Goal: Transaction & Acquisition: Purchase product/service

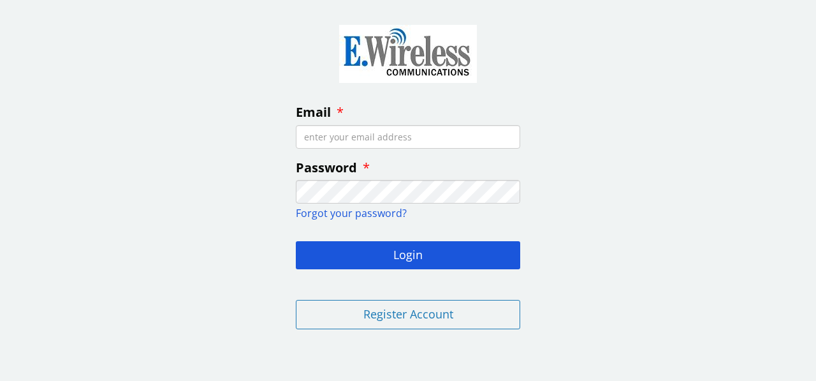
type input "[EMAIL_ADDRESS][DOMAIN_NAME]"
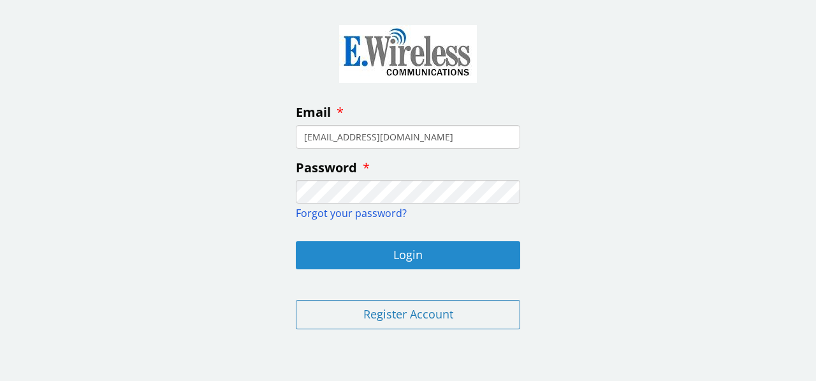
click at [402, 254] on button "Login" at bounding box center [408, 255] width 224 height 28
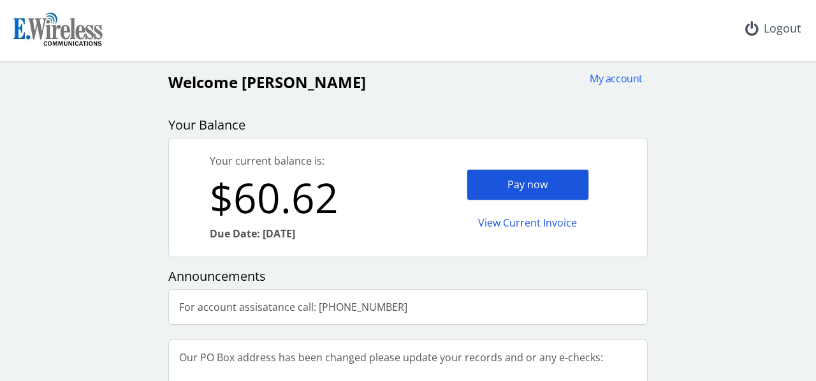
click at [506, 182] on div "Pay now" at bounding box center [528, 184] width 122 height 31
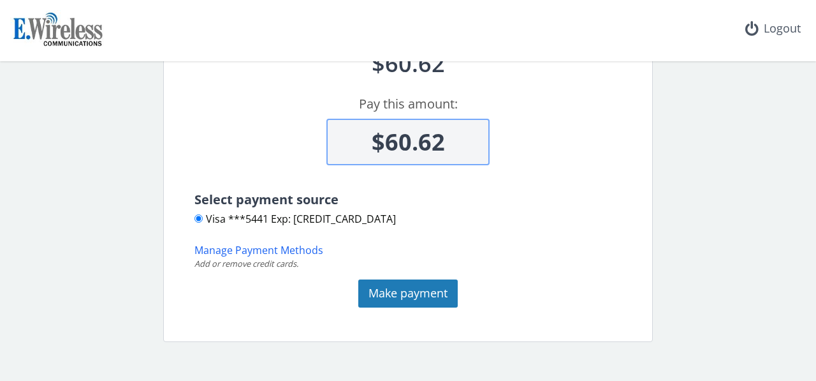
scroll to position [132, 0]
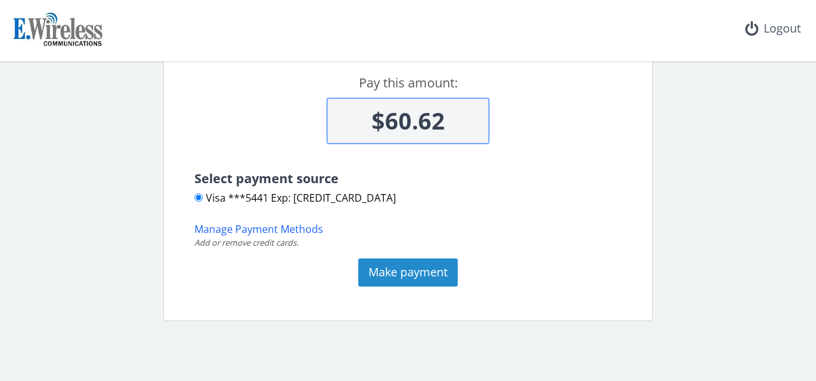
click at [398, 273] on button "Make payment" at bounding box center [407, 272] width 99 height 28
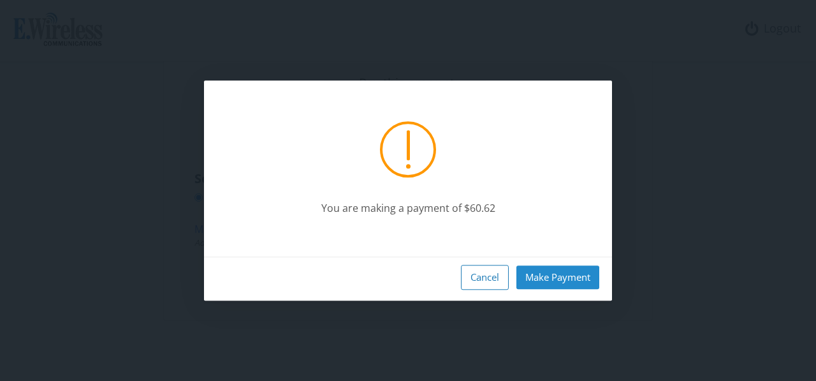
click at [539, 279] on button "Make Payment" at bounding box center [557, 277] width 83 height 24
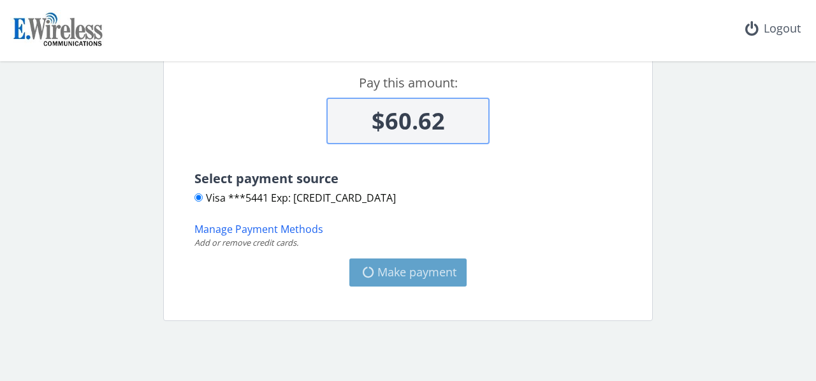
type input "$0"
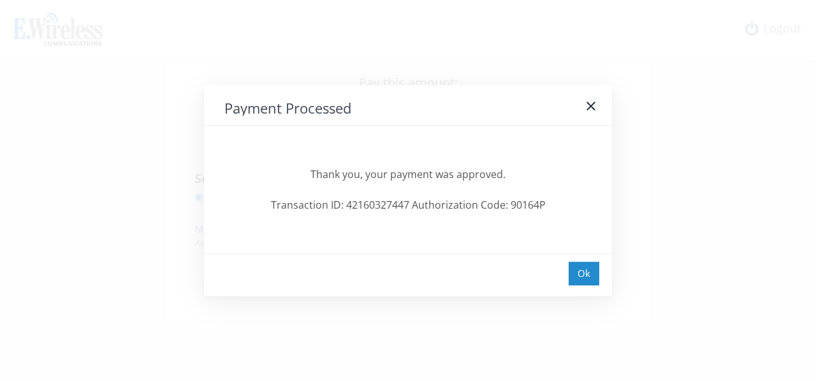
click at [583, 274] on div "Ok" at bounding box center [584, 273] width 31 height 24
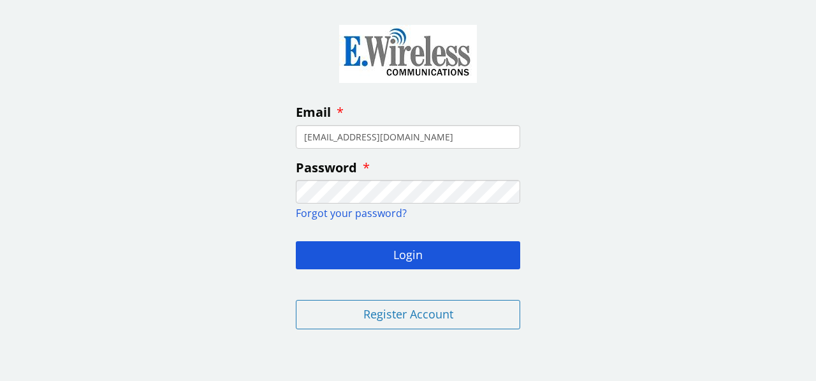
click at [465, 135] on input "[EMAIL_ADDRESS][DOMAIN_NAME]" at bounding box center [408, 137] width 224 height 24
type input "[PERSON_NAME][EMAIL_ADDRESS][PERSON_NAME][DOMAIN_NAME]"
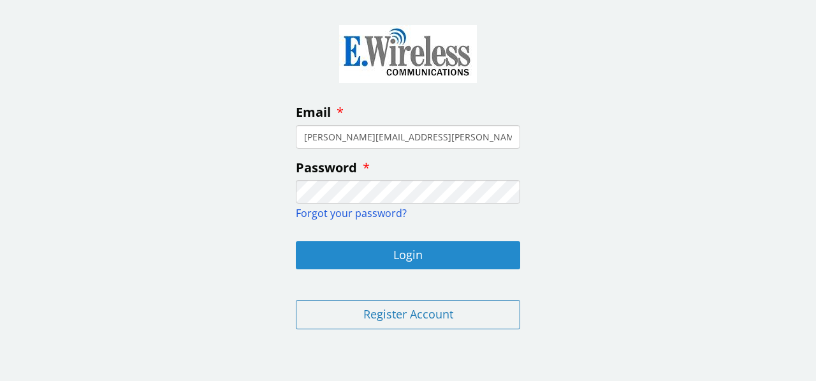
click at [412, 252] on button "Login" at bounding box center [408, 255] width 224 height 28
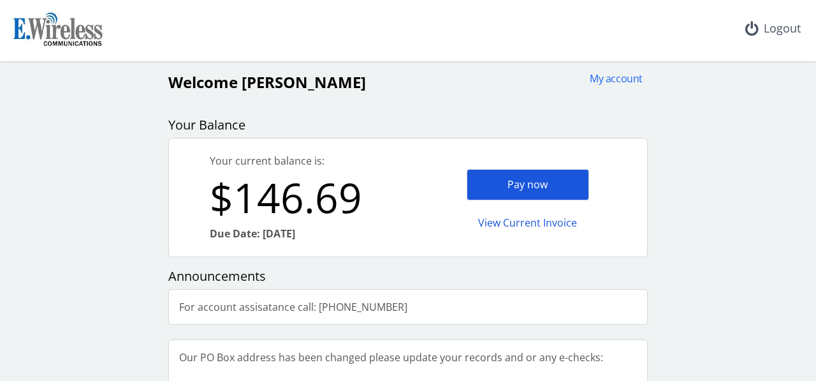
click at [501, 182] on div "Pay now" at bounding box center [528, 184] width 122 height 31
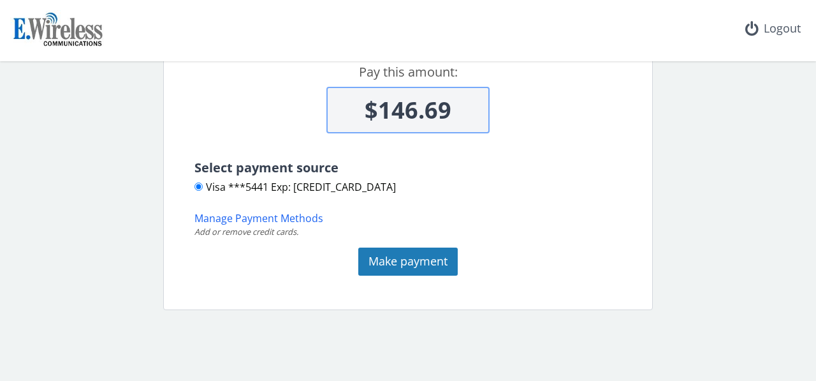
scroll to position [153, 0]
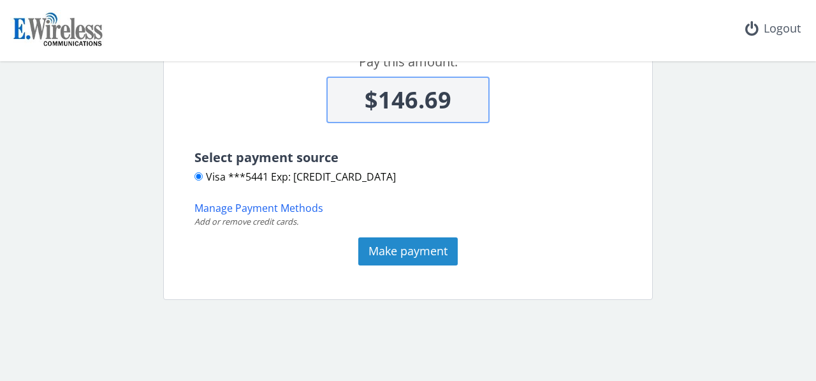
click at [394, 245] on button "Make payment" at bounding box center [407, 251] width 99 height 28
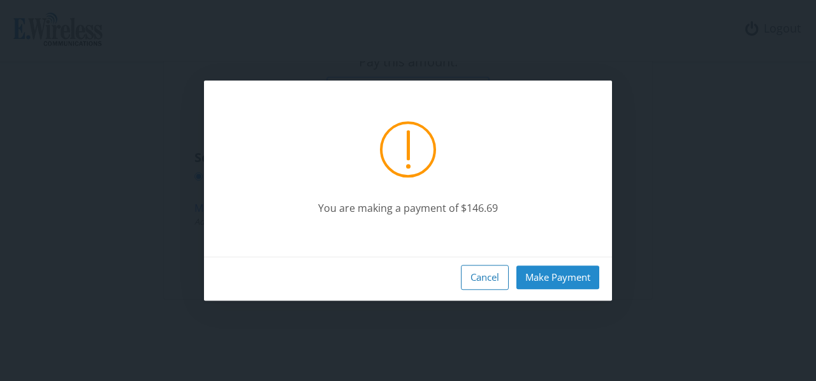
click at [527, 271] on button "Make Payment" at bounding box center [557, 277] width 83 height 24
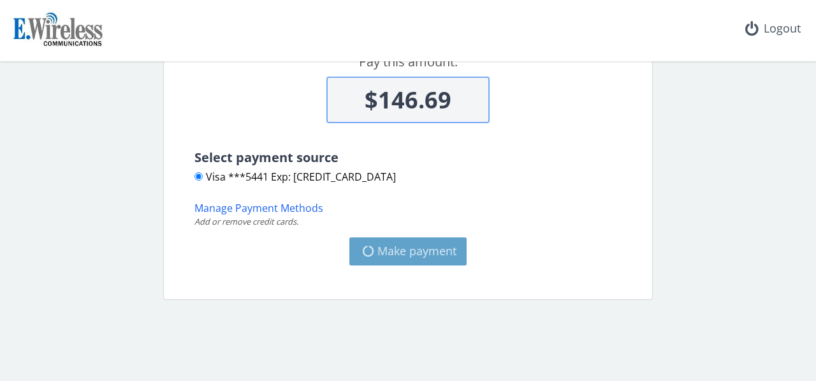
type input "$0"
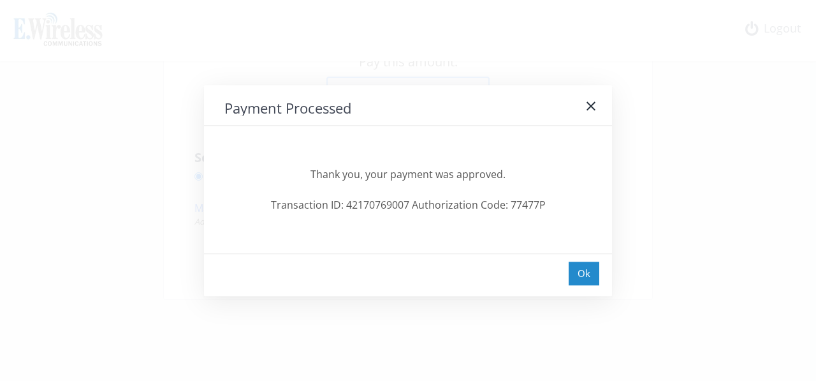
click at [583, 270] on div "Ok" at bounding box center [584, 273] width 31 height 24
